Goal: Find specific page/section: Find specific page/section

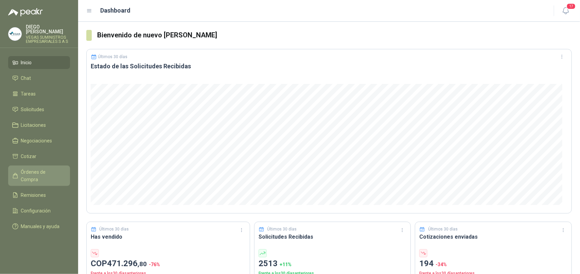
click at [44, 168] on span "Órdenes de Compra" at bounding box center [42, 175] width 42 height 15
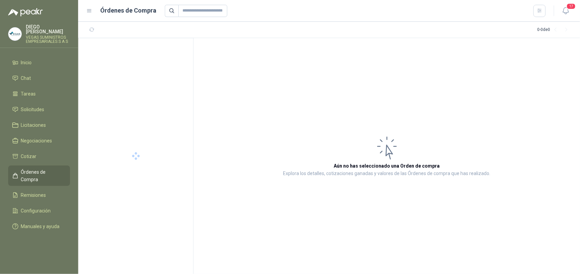
click at [29, 168] on span "Órdenes de Compra" at bounding box center [42, 175] width 42 height 15
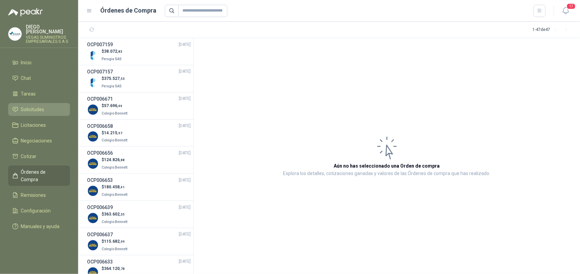
click at [44, 103] on link "Solicitudes" at bounding box center [39, 109] width 62 height 13
